Goal: Task Accomplishment & Management: Manage account settings

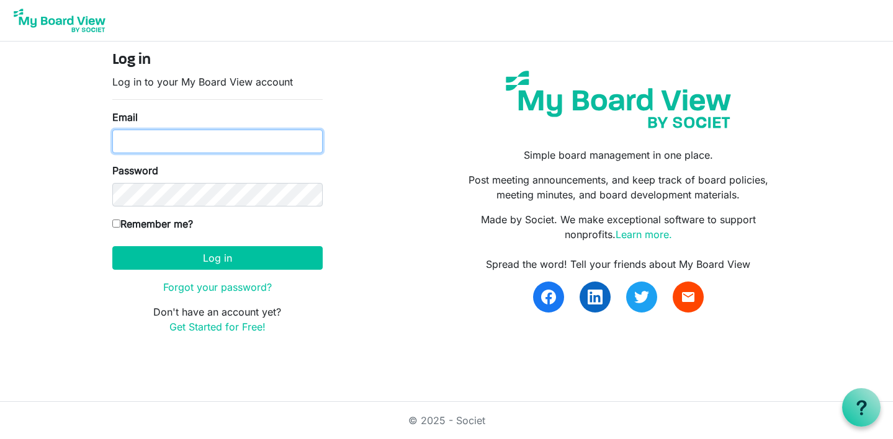
click at [170, 141] on input "Email" at bounding box center [217, 142] width 210 height 24
type input "[EMAIL_ADDRESS][DOMAIN_NAME]"
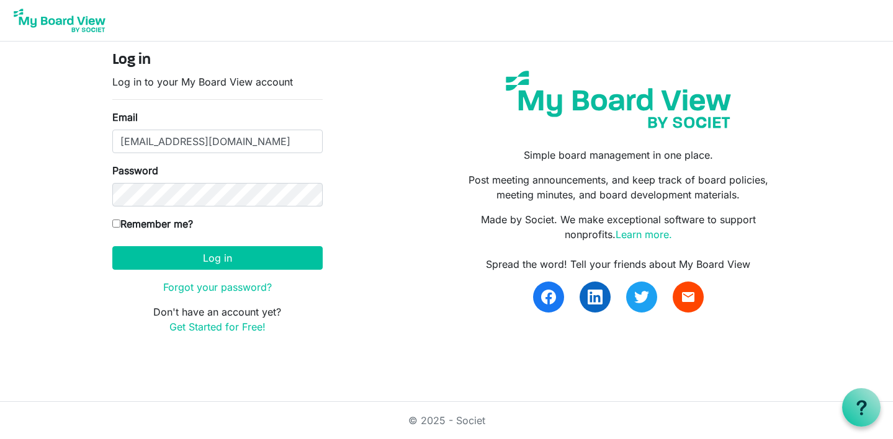
click at [115, 223] on input "Remember me?" at bounding box center [116, 224] width 8 height 8
checkbox input "true"
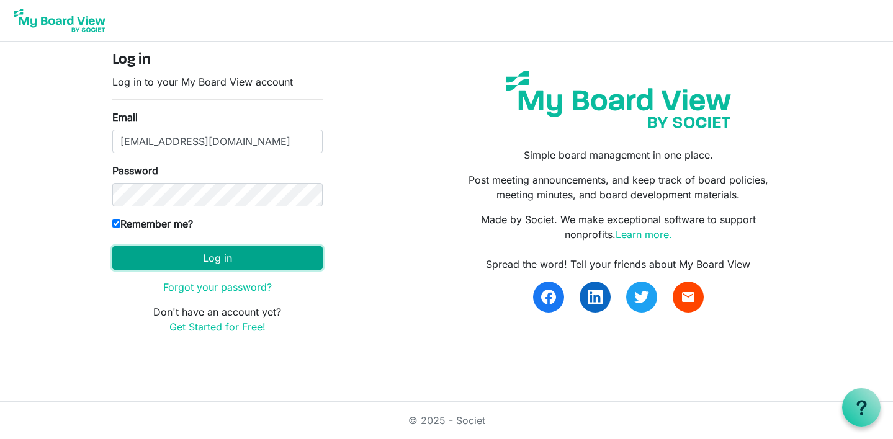
click at [150, 256] on button "Log in" at bounding box center [217, 258] width 210 height 24
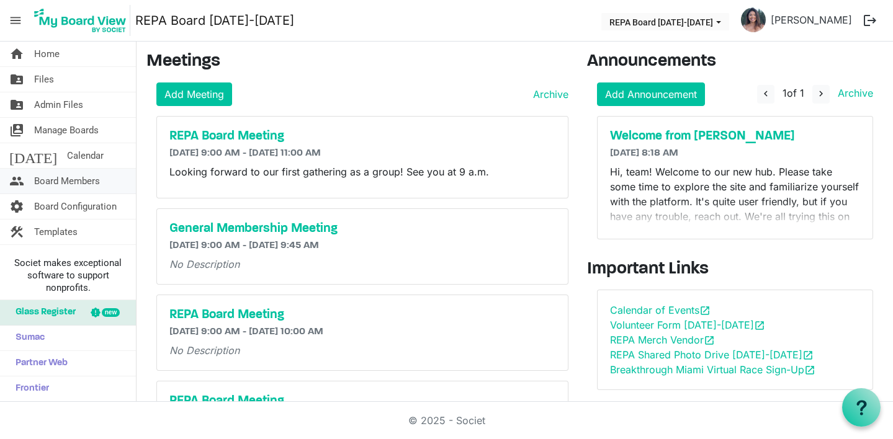
click at [86, 177] on span "Board Members" at bounding box center [67, 181] width 66 height 25
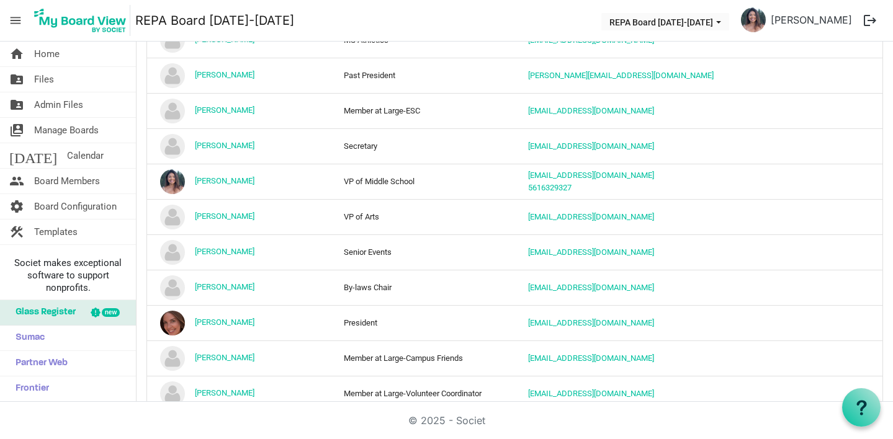
scroll to position [167, 0]
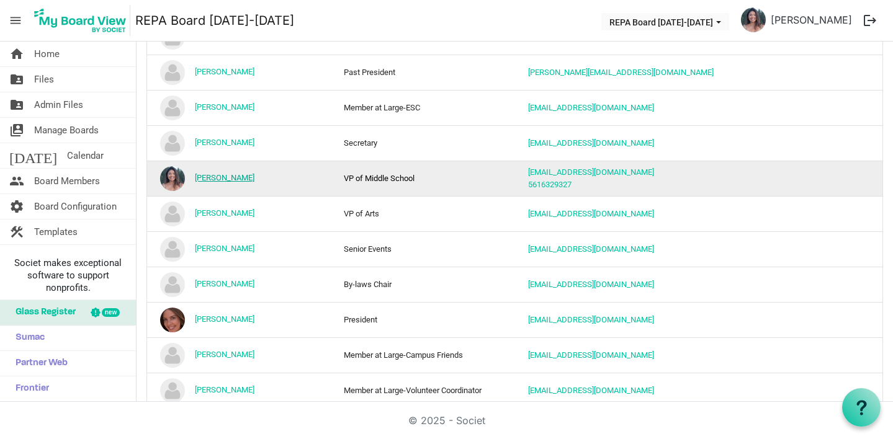
click at [206, 180] on link "[PERSON_NAME]" at bounding box center [225, 177] width 60 height 9
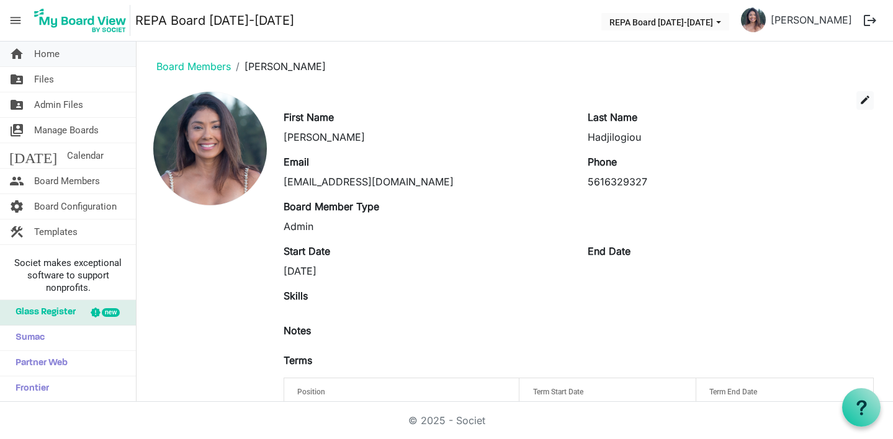
click at [50, 55] on span "Home" at bounding box center [46, 54] width 25 height 25
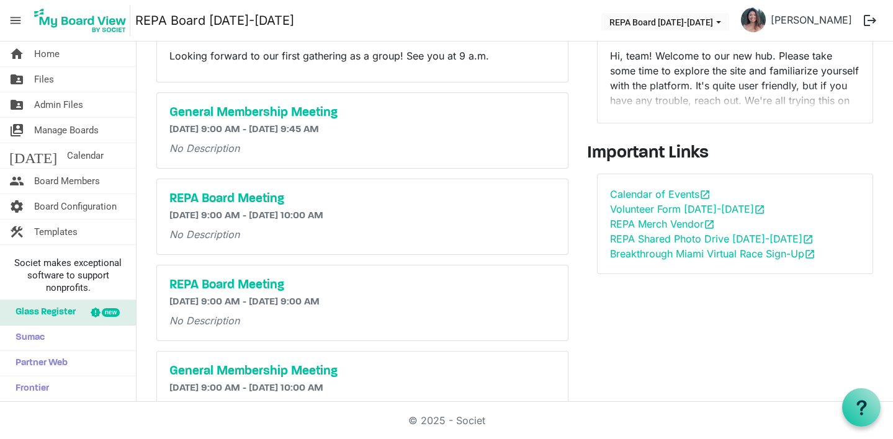
scroll to position [125, 0]
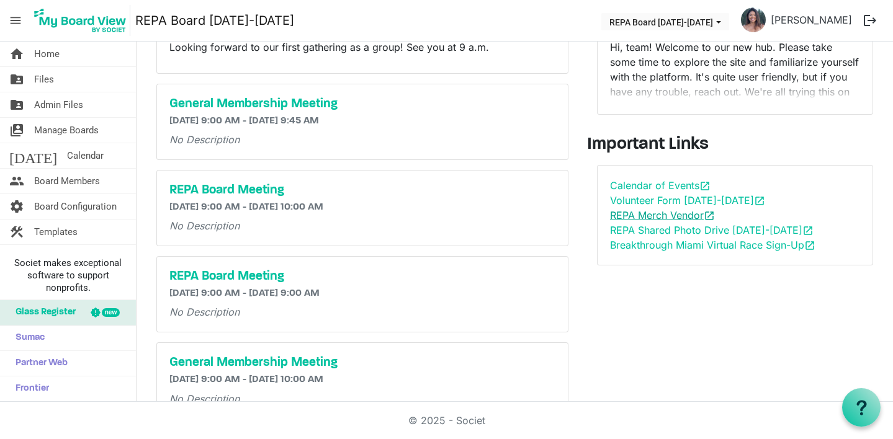
click at [663, 214] on link "REPA Merch Vendor open_in_new" at bounding box center [662, 215] width 105 height 12
click at [619, 230] on link "REPA Shared Photo Drive 2025-2026 open_in_new" at bounding box center [711, 230] width 203 height 12
click at [656, 246] on link "Breakthrough Miami Virtual Race Sign-Up open_in_new" at bounding box center [712, 245] width 205 height 12
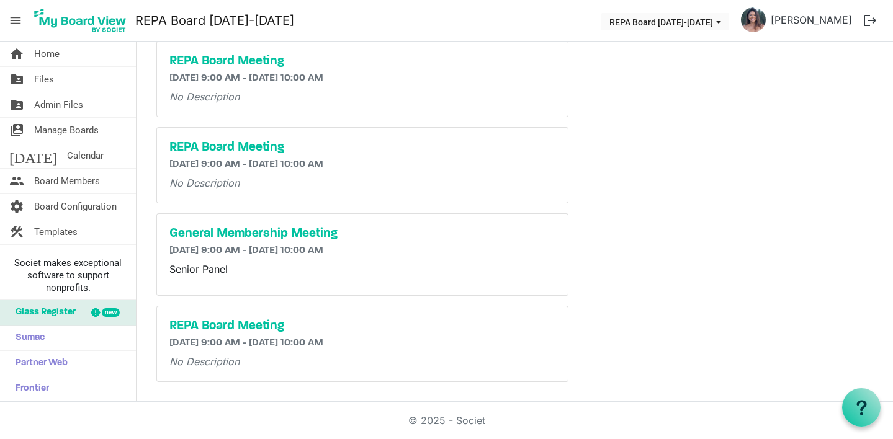
scroll to position [0, 0]
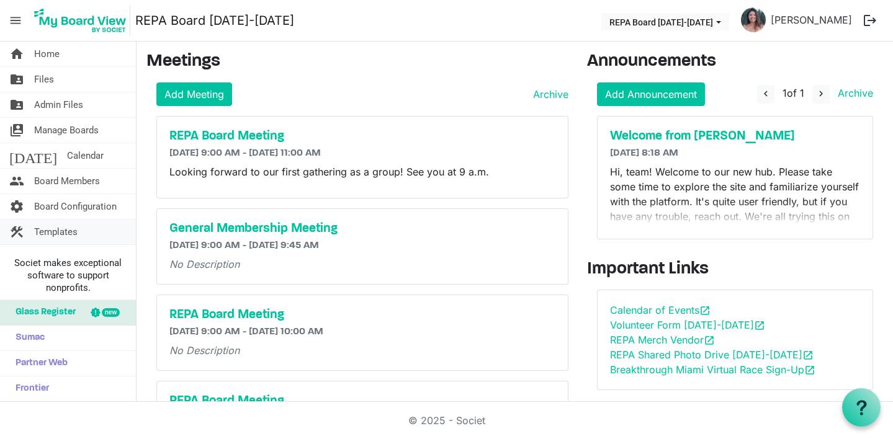
click at [60, 232] on span "Templates" at bounding box center [55, 232] width 43 height 25
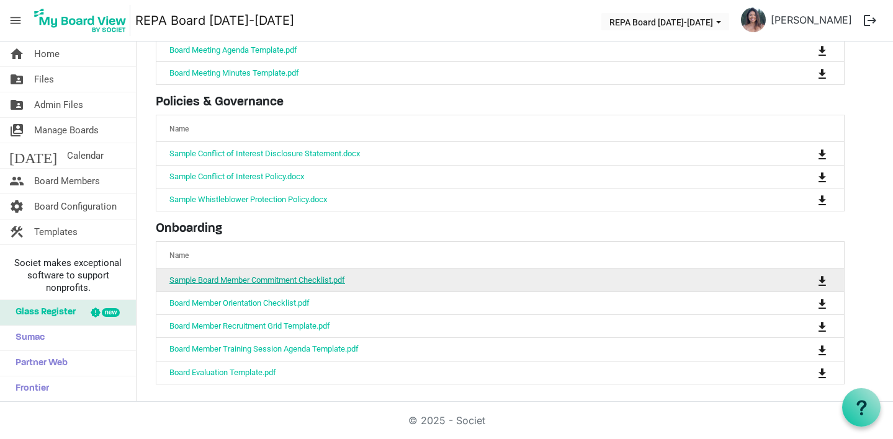
scroll to position [138, 0]
click at [202, 277] on link "Sample Board Member Commitment Checklist.pdf" at bounding box center [257, 279] width 176 height 9
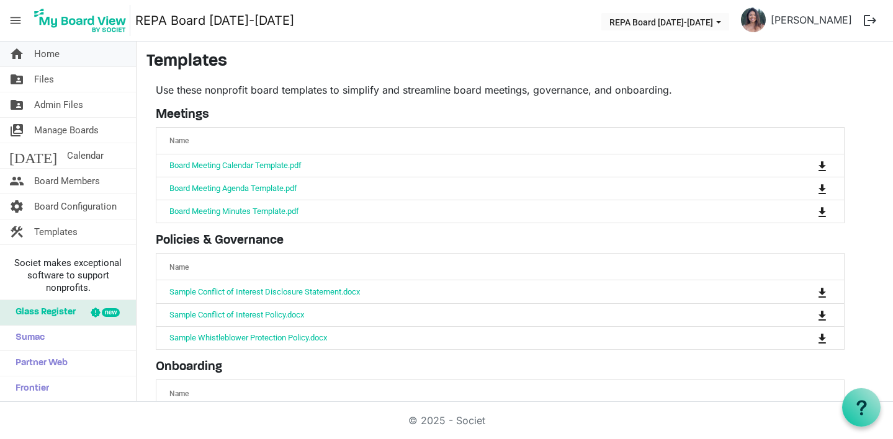
click at [53, 55] on span "Home" at bounding box center [46, 54] width 25 height 25
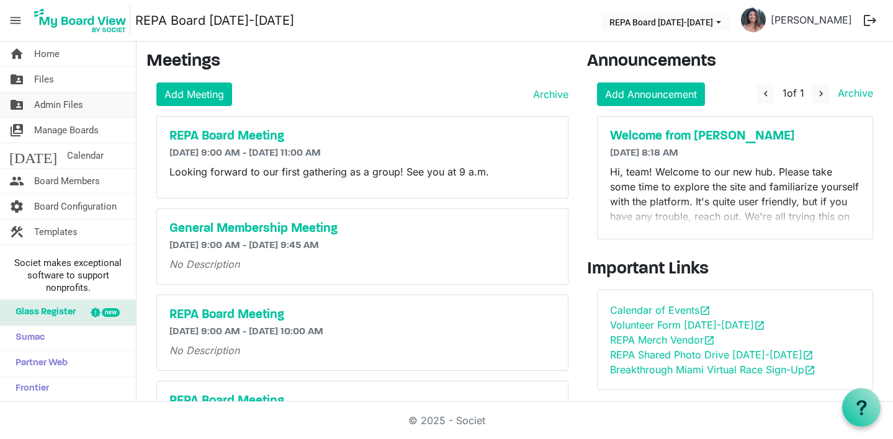
click at [63, 101] on span "Admin Files" at bounding box center [58, 104] width 49 height 25
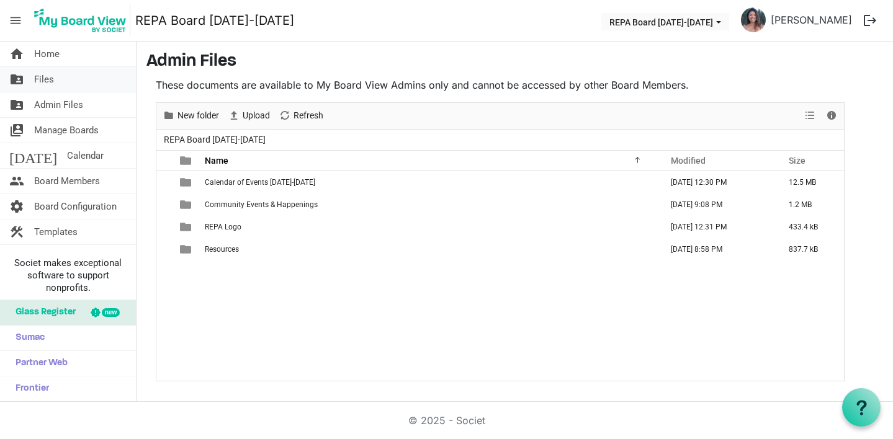
click at [43, 77] on span "Files" at bounding box center [44, 79] width 20 height 25
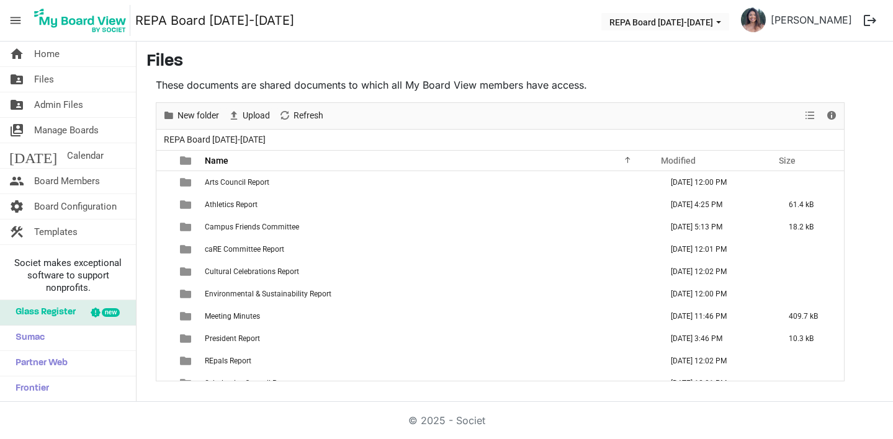
click at [0, 0] on div at bounding box center [0, 0] width 0 height 0
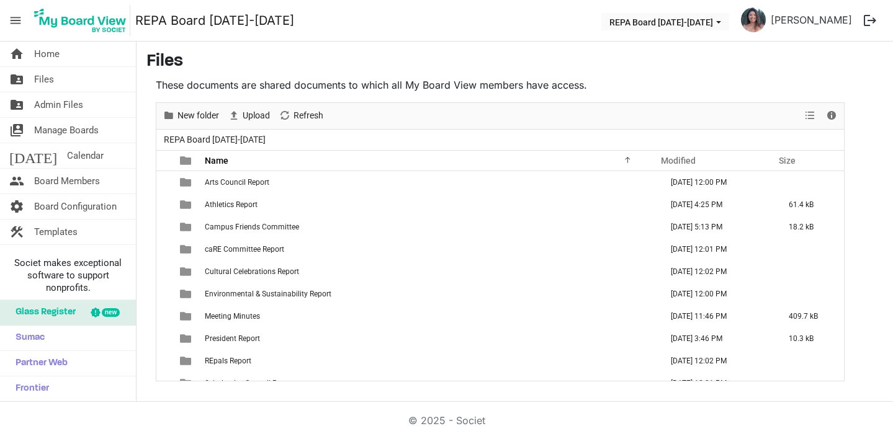
click at [0, 0] on div at bounding box center [0, 0] width 0 height 0
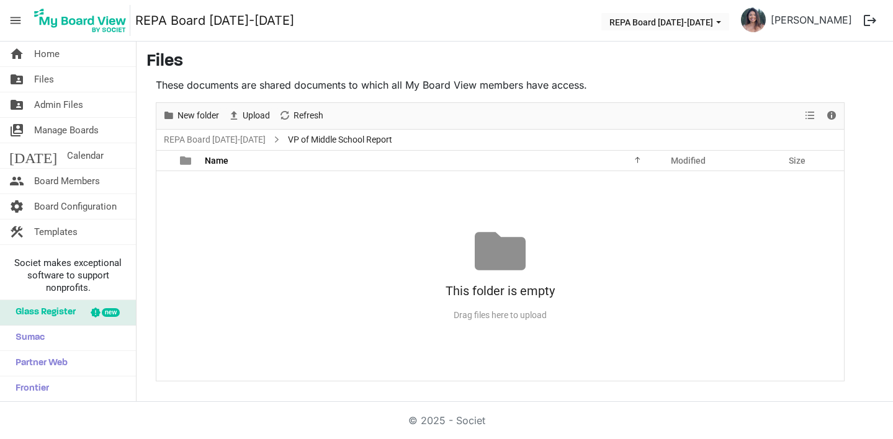
click at [220, 398] on div "home Home folder_shared Files folder_shared Admin Files switch_account Manage B…" at bounding box center [446, 222] width 893 height 360
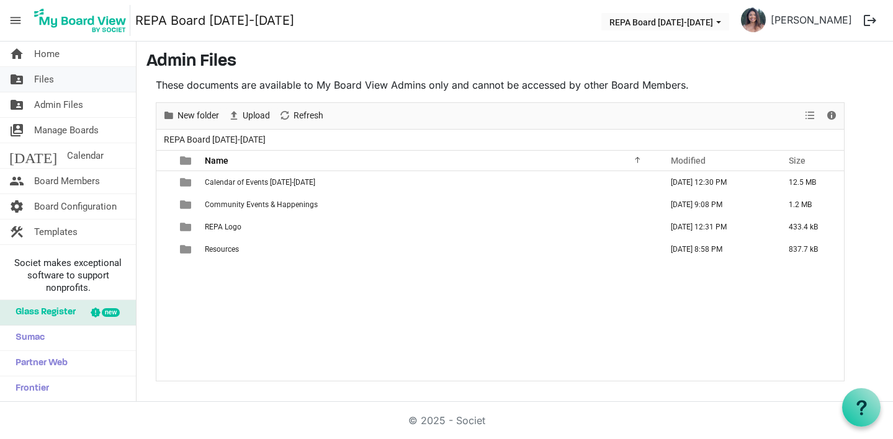
click at [44, 78] on span "Files" at bounding box center [44, 79] width 20 height 25
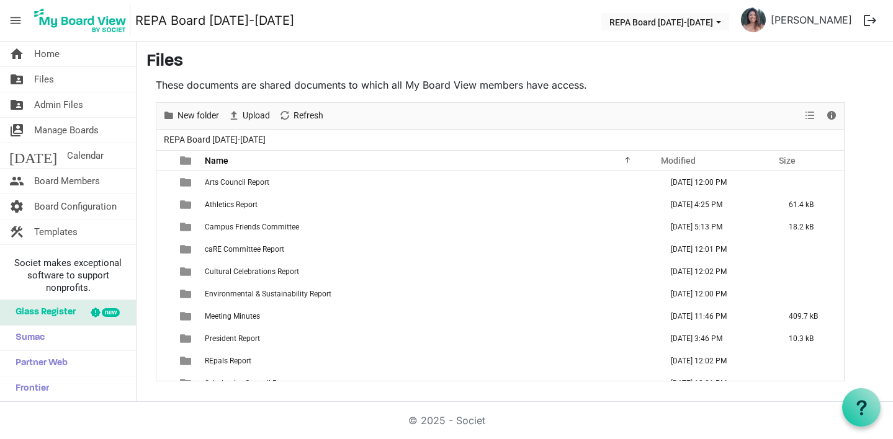
scroll to position [103, 0]
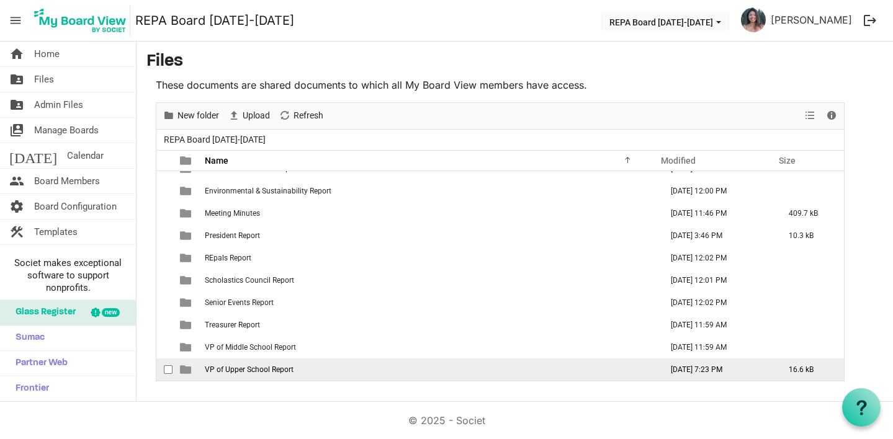
click at [242, 367] on span "VP of Upper School Report" at bounding box center [249, 369] width 89 height 9
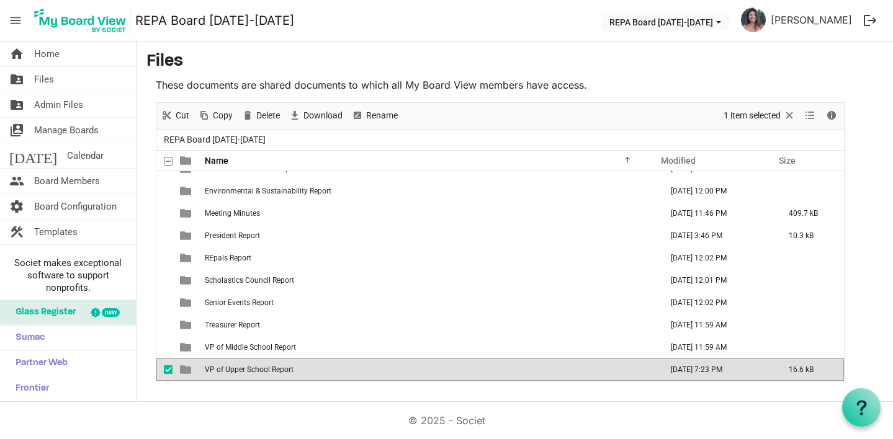
click at [265, 368] on span "VP of Upper School Report" at bounding box center [249, 369] width 89 height 9
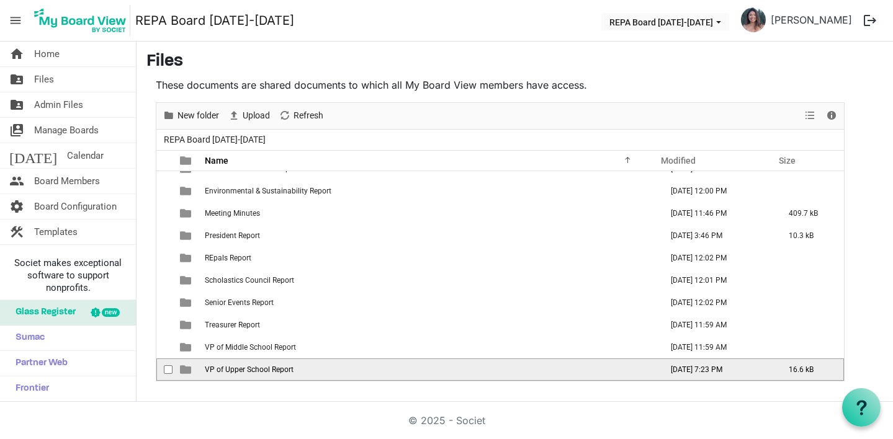
click at [265, 368] on span "VP of Upper School Report" at bounding box center [249, 369] width 89 height 9
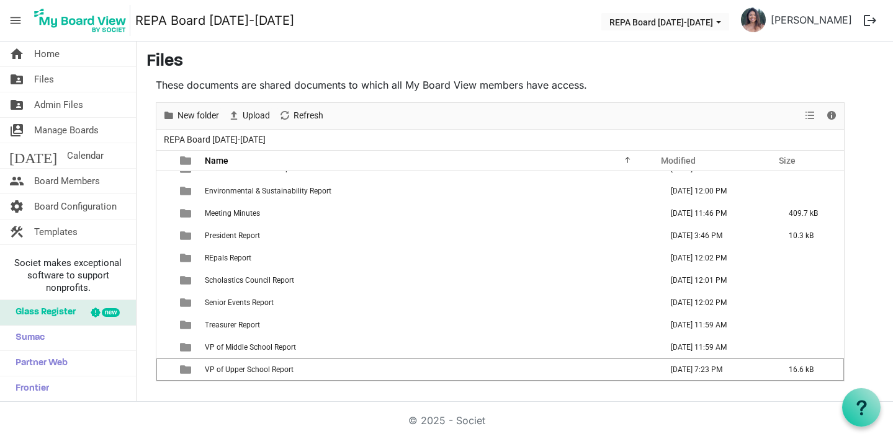
click at [265, 367] on span "VP of Upper School Report" at bounding box center [249, 369] width 89 height 9
click at [0, 0] on div at bounding box center [0, 0] width 0 height 0
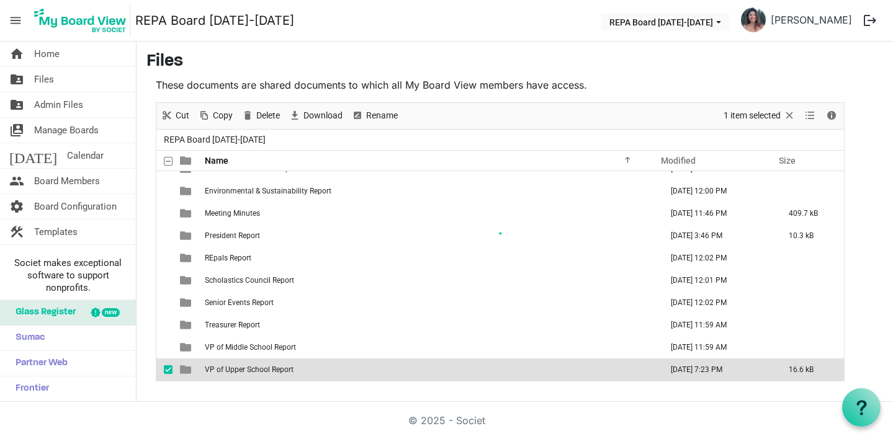
click at [223, 367] on div at bounding box center [499, 242] width 687 height 278
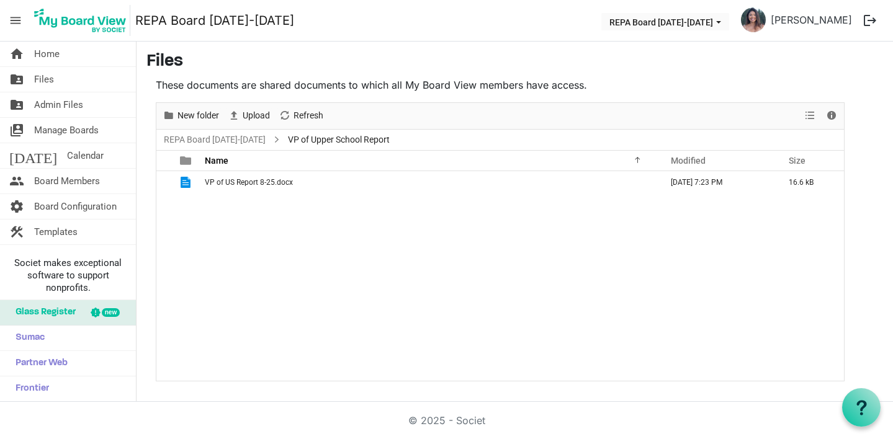
scroll to position [0, 0]
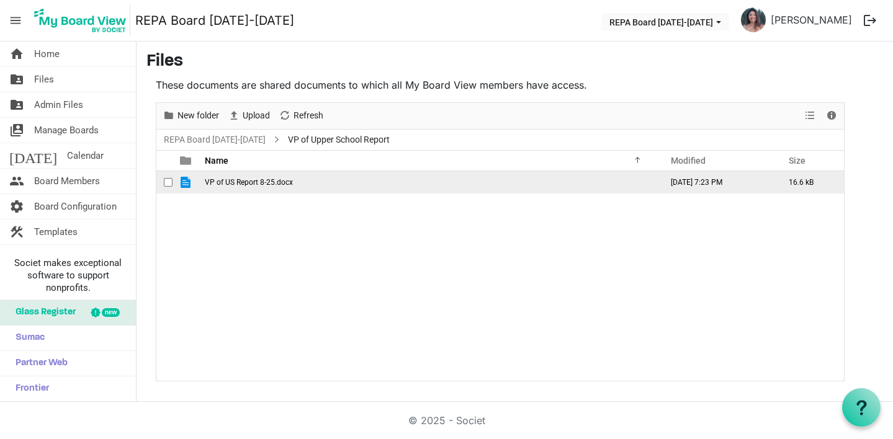
click at [224, 183] on span "VP of US Report 8-25.docx" at bounding box center [249, 182] width 88 height 9
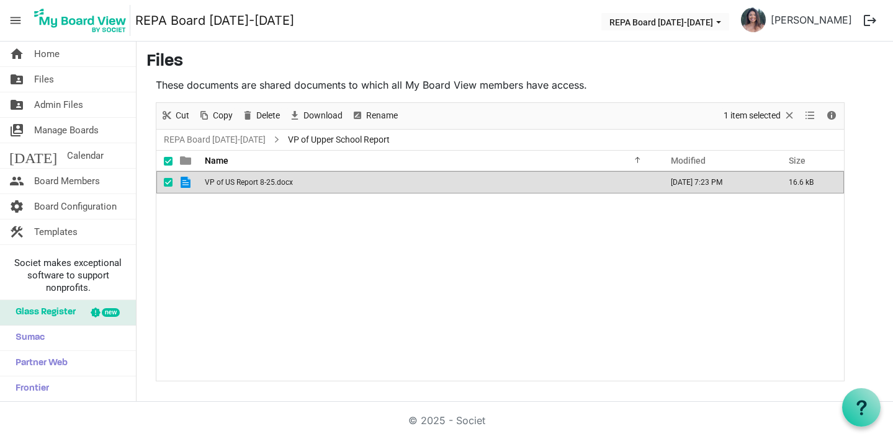
click at [224, 183] on span "VP of US Report 8-25.docx" at bounding box center [249, 182] width 88 height 9
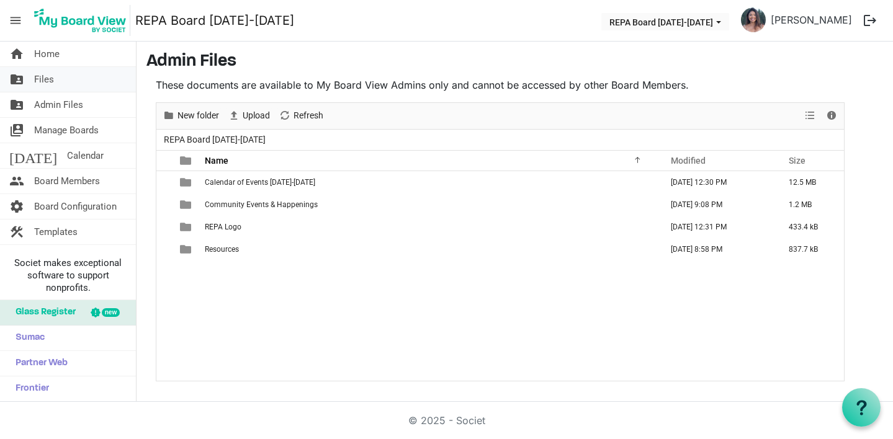
click at [39, 79] on span "Files" at bounding box center [44, 79] width 20 height 25
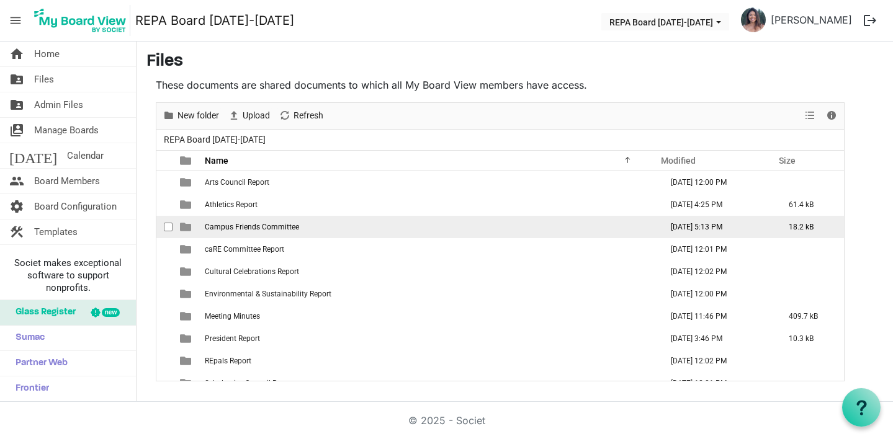
click at [285, 228] on span "Campus Friends Committee" at bounding box center [252, 227] width 94 height 9
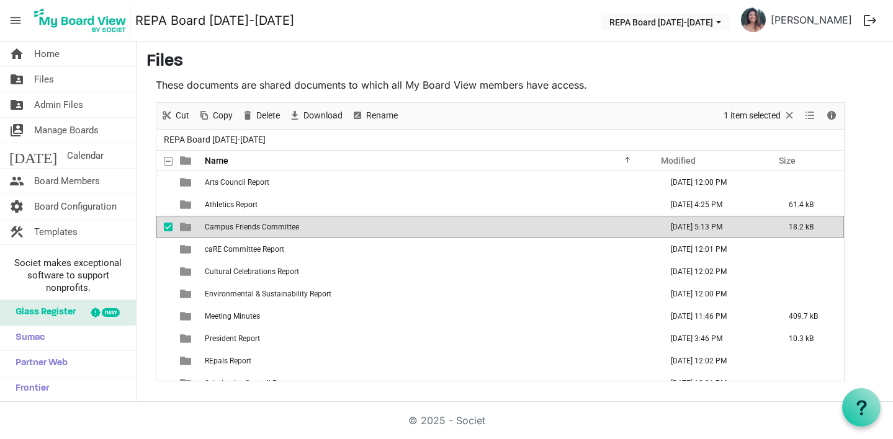
click at [285, 228] on span "Campus Friends Committee" at bounding box center [252, 227] width 94 height 9
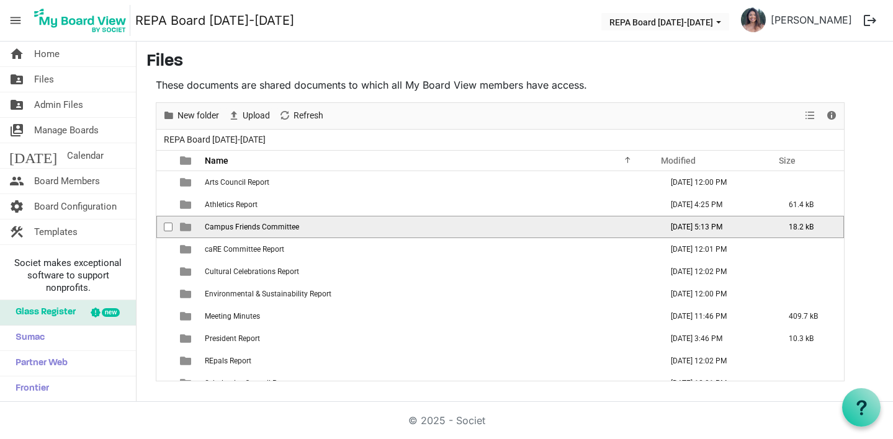
click at [285, 228] on span "Campus Friends Committee" at bounding box center [252, 227] width 94 height 9
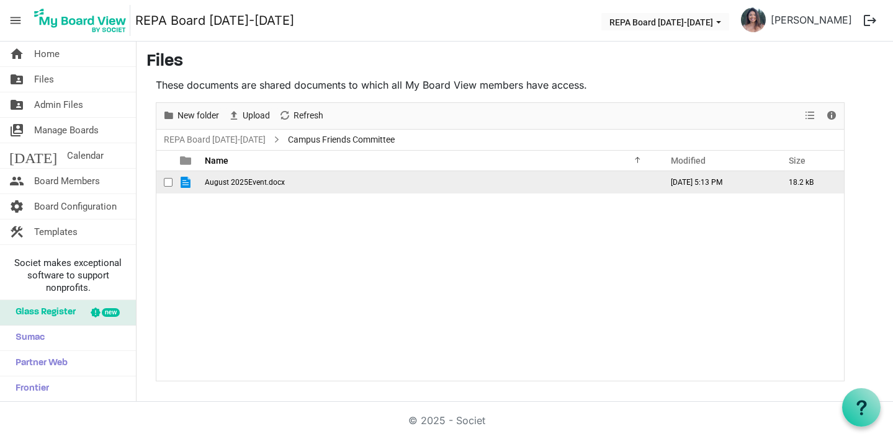
click at [226, 182] on span "August 2025Event.docx" at bounding box center [245, 182] width 80 height 9
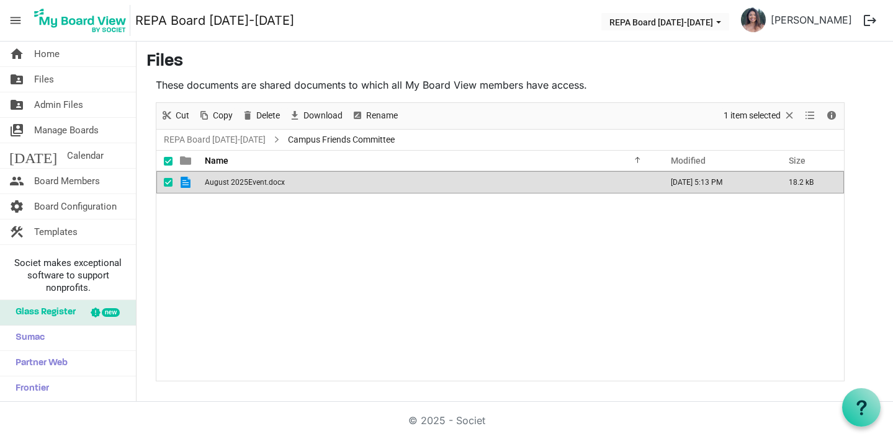
click at [226, 182] on span "August 2025Event.docx" at bounding box center [245, 182] width 80 height 9
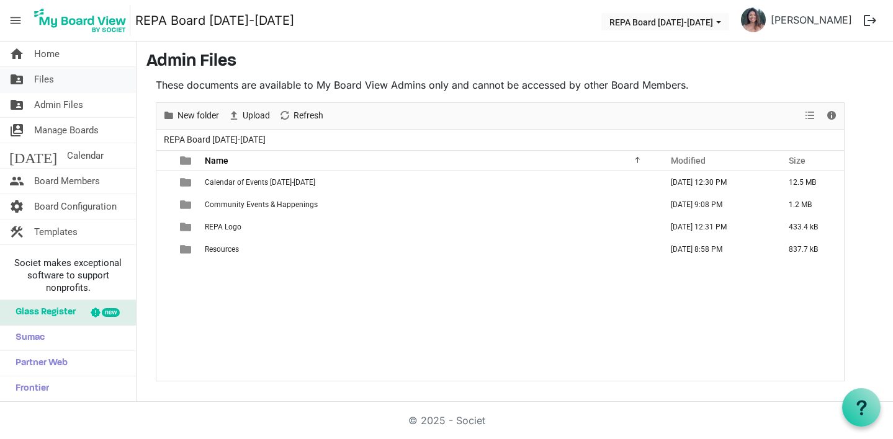
click at [47, 79] on span "Files" at bounding box center [44, 79] width 20 height 25
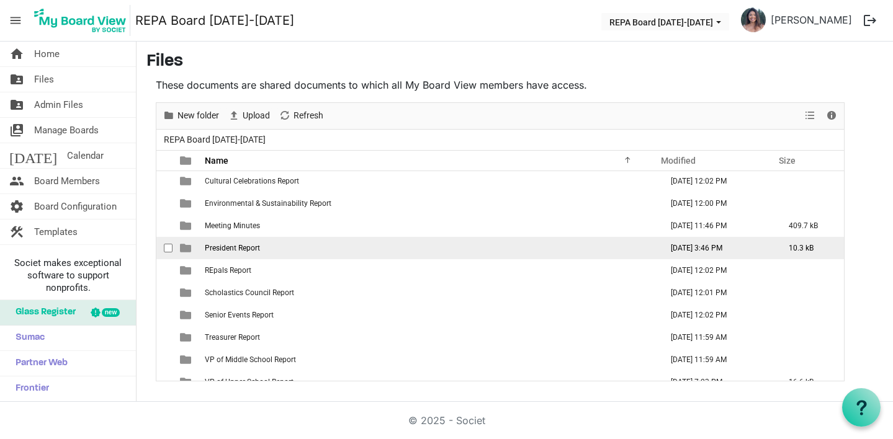
scroll to position [103, 0]
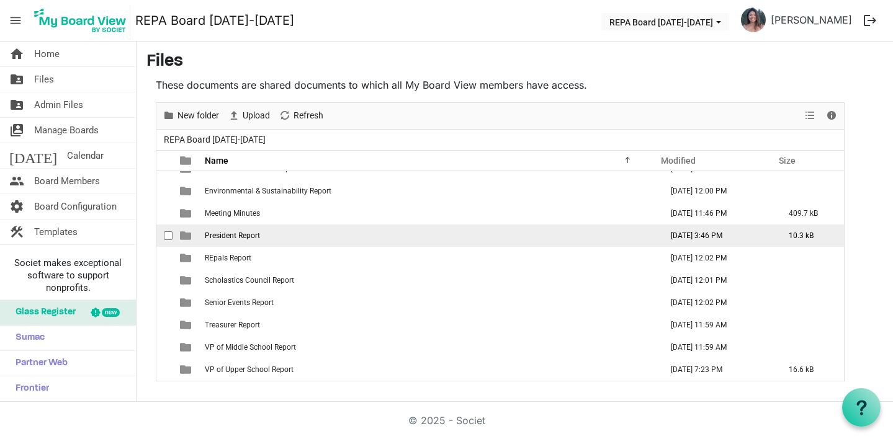
click at [221, 235] on span "President Report" at bounding box center [232, 235] width 55 height 9
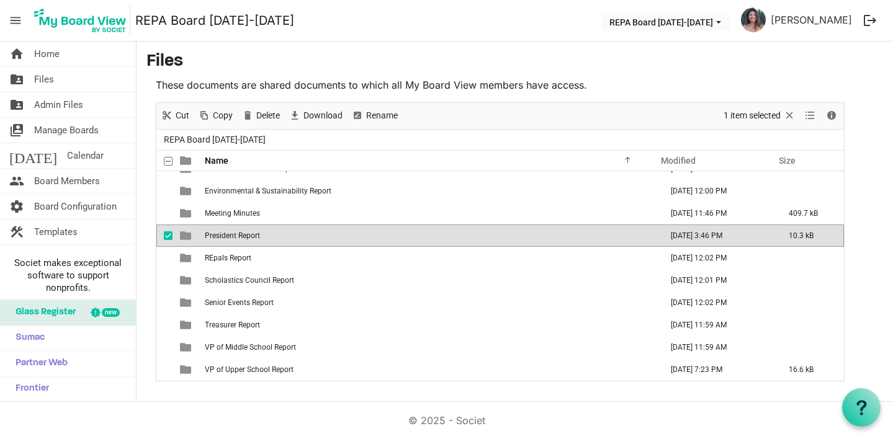
click at [221, 235] on span "President Report" at bounding box center [232, 235] width 55 height 9
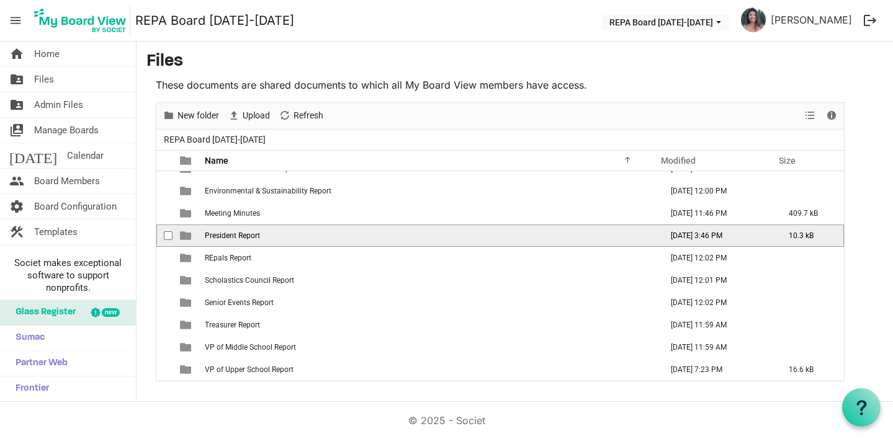
click at [221, 235] on span "President Report" at bounding box center [232, 235] width 55 height 9
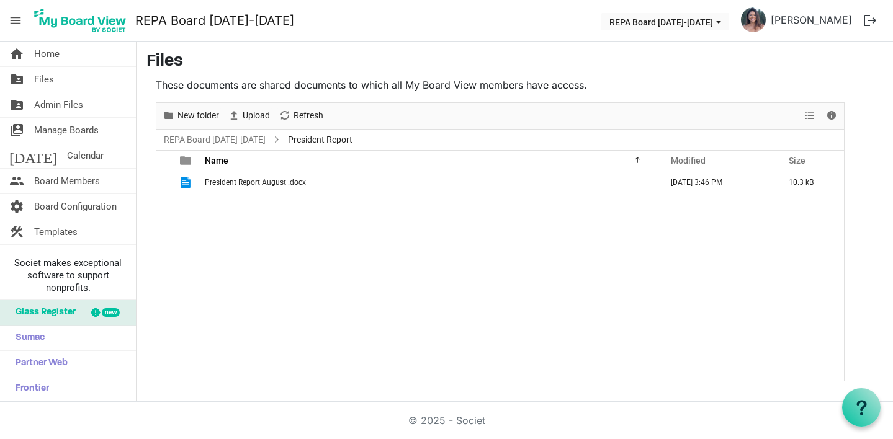
scroll to position [0, 0]
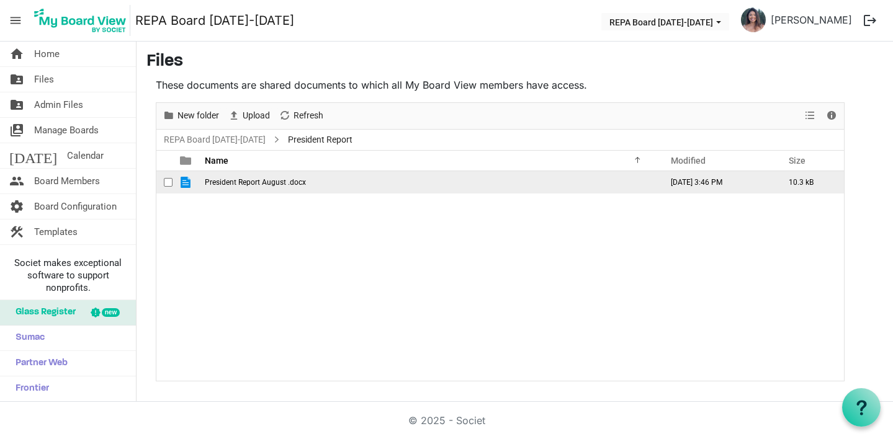
click at [251, 184] on span "President Report August .docx" at bounding box center [255, 182] width 101 height 9
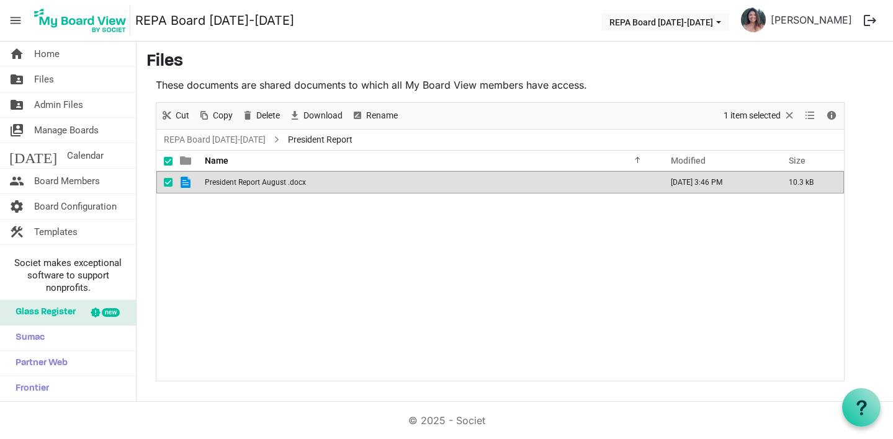
click at [251, 184] on span "President Report August .docx" at bounding box center [255, 182] width 101 height 9
click at [48, 75] on span "Files" at bounding box center [44, 79] width 20 height 25
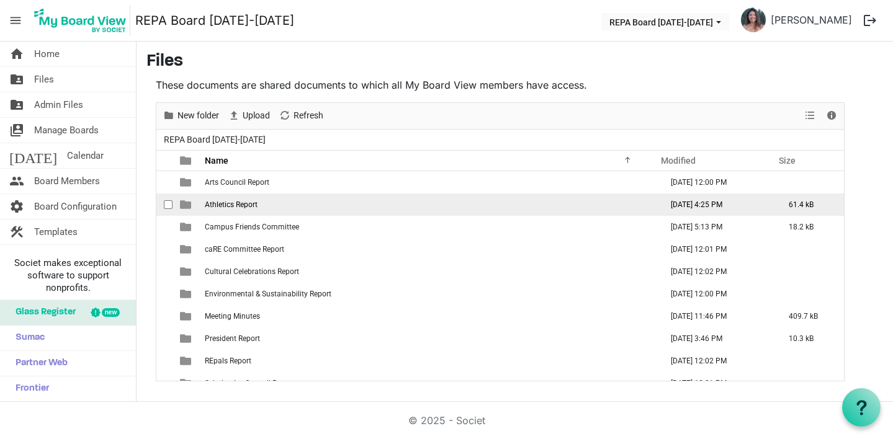
click at [242, 203] on span "Athletics Report" at bounding box center [231, 204] width 53 height 9
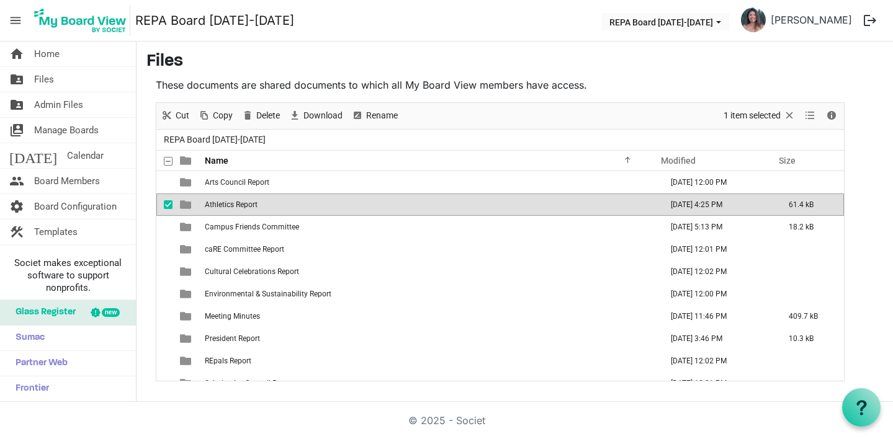
click at [242, 203] on span "Athletics Report" at bounding box center [231, 204] width 53 height 9
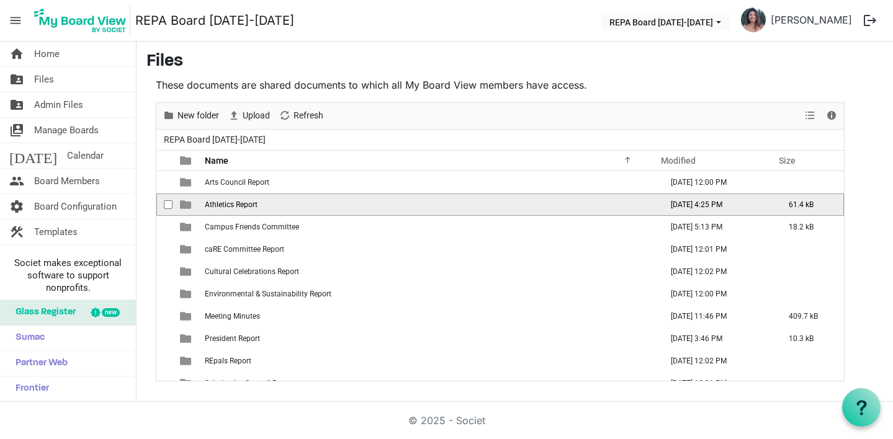
click at [242, 203] on span "Athletics Report" at bounding box center [231, 204] width 53 height 9
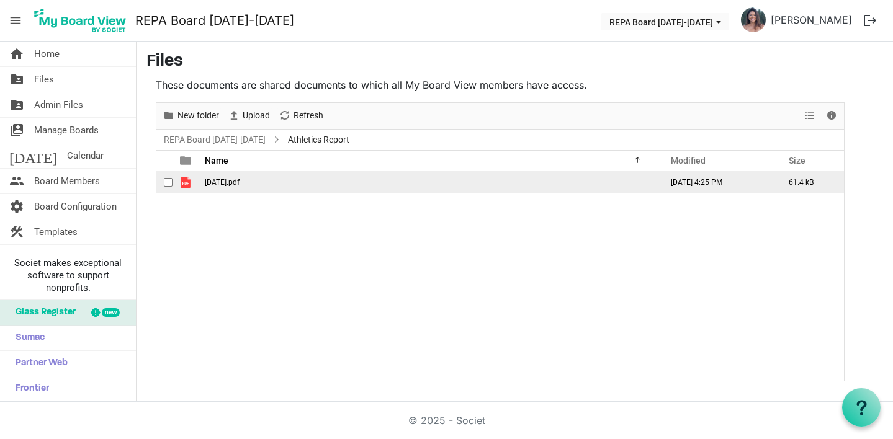
click at [230, 181] on span "[DATE].pdf" at bounding box center [222, 182] width 35 height 9
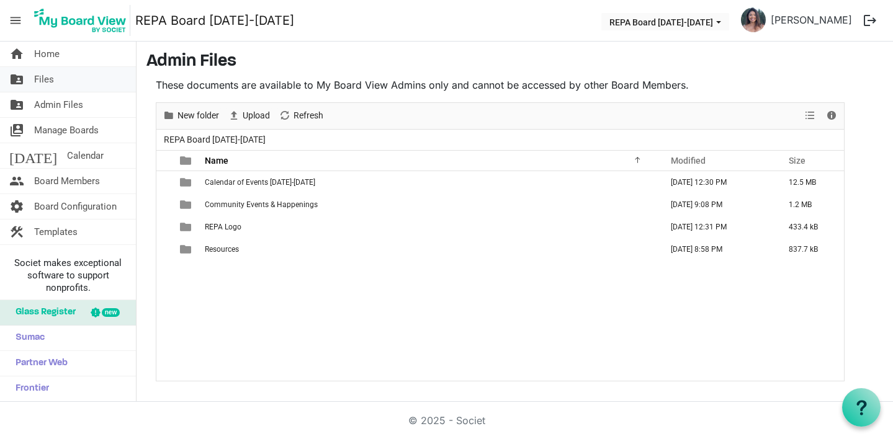
click at [46, 77] on span "Files" at bounding box center [44, 79] width 20 height 25
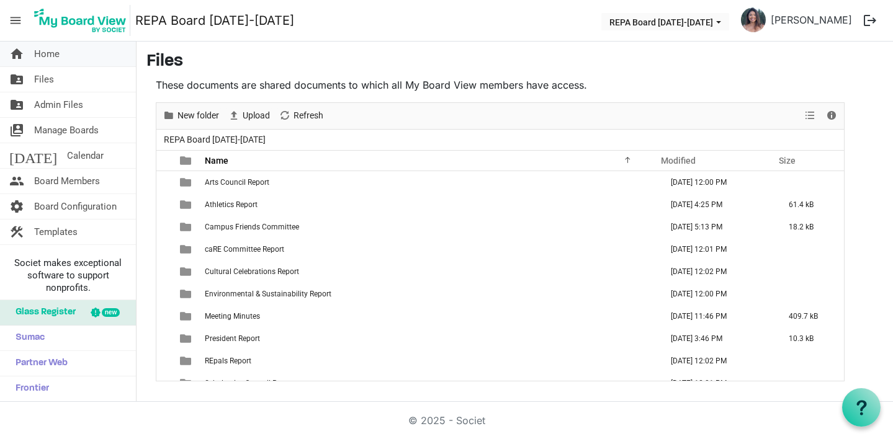
click at [54, 52] on span "Home" at bounding box center [46, 54] width 25 height 25
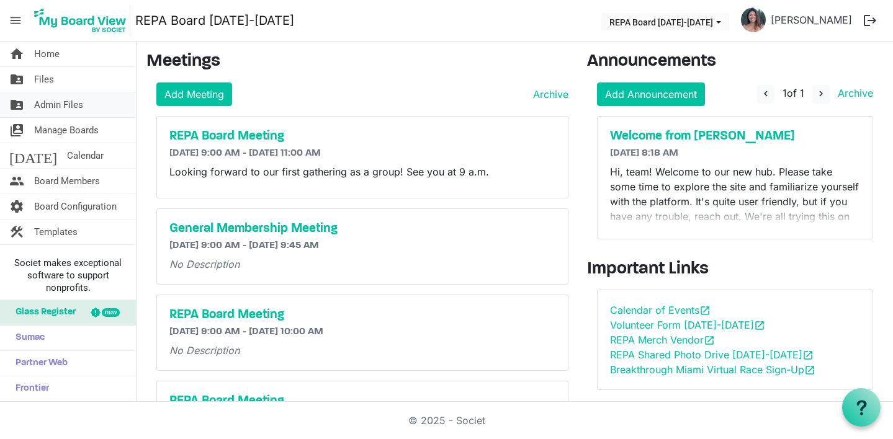
click at [58, 105] on span "Admin Files" at bounding box center [58, 104] width 49 height 25
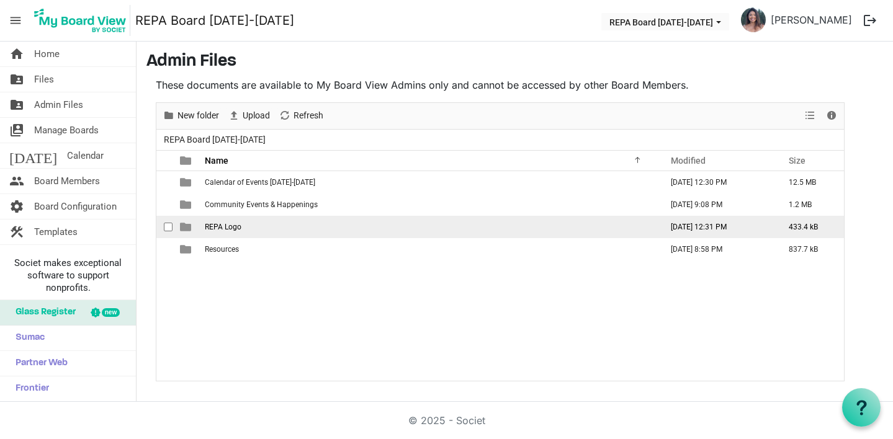
click at [222, 229] on span "REPA Logo" at bounding box center [223, 227] width 37 height 9
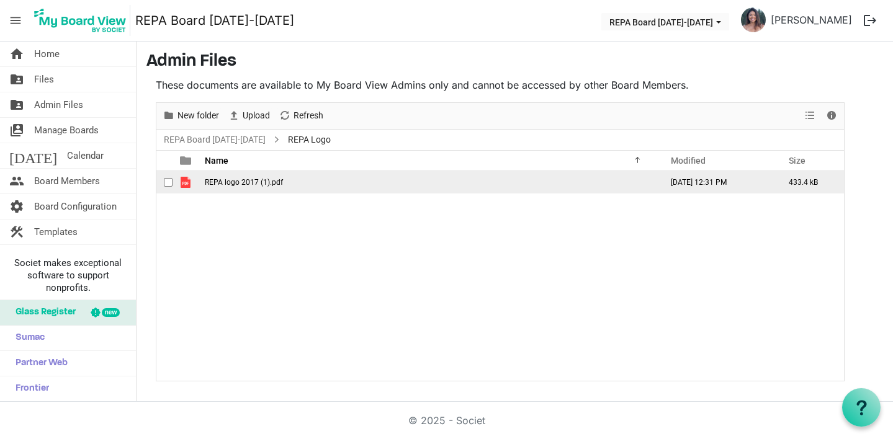
click at [223, 184] on span "REPA logo 2017 (1).pdf" at bounding box center [244, 182] width 78 height 9
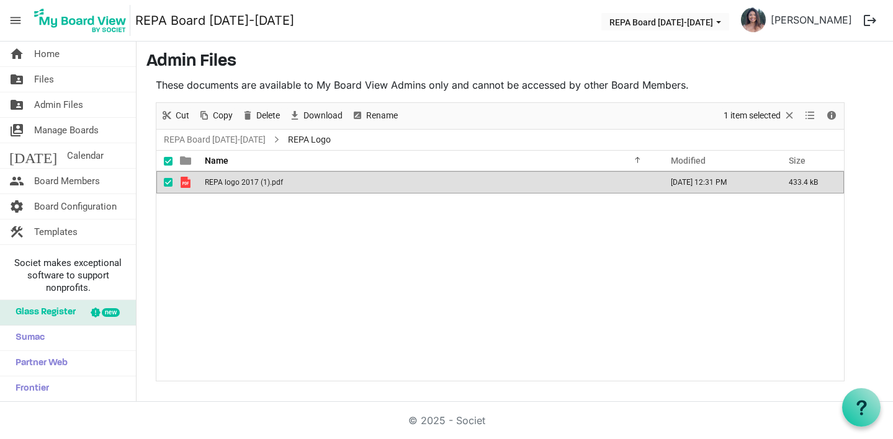
click at [223, 184] on span "REPA logo 2017 (1).pdf" at bounding box center [244, 182] width 78 height 9
